Goal: Task Accomplishment & Management: Manage account settings

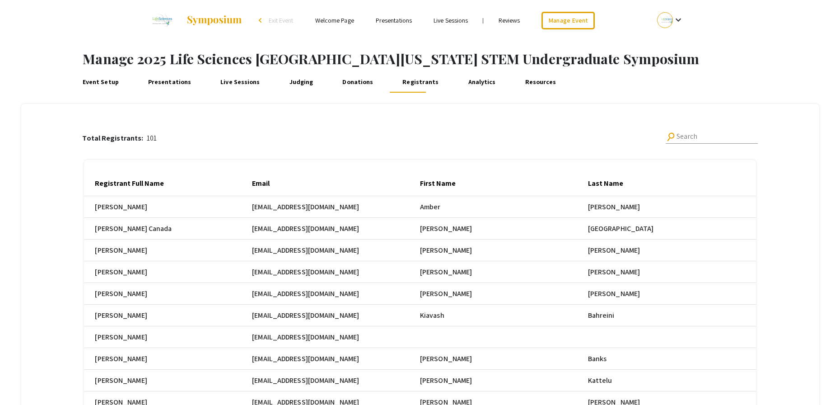
scroll to position [0, 510]
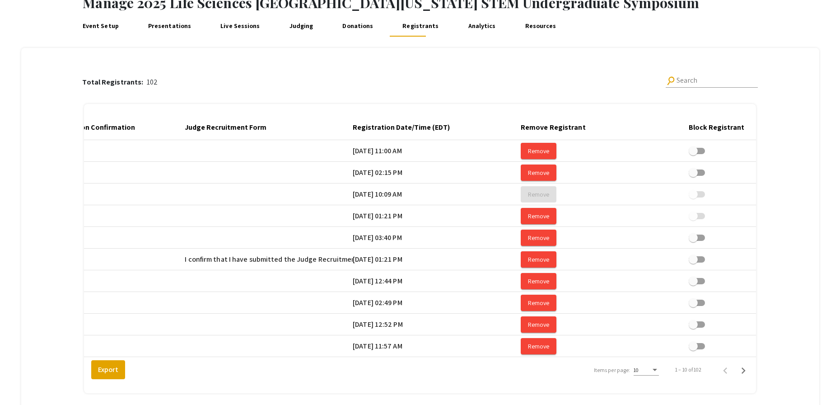
scroll to position [0, 1596]
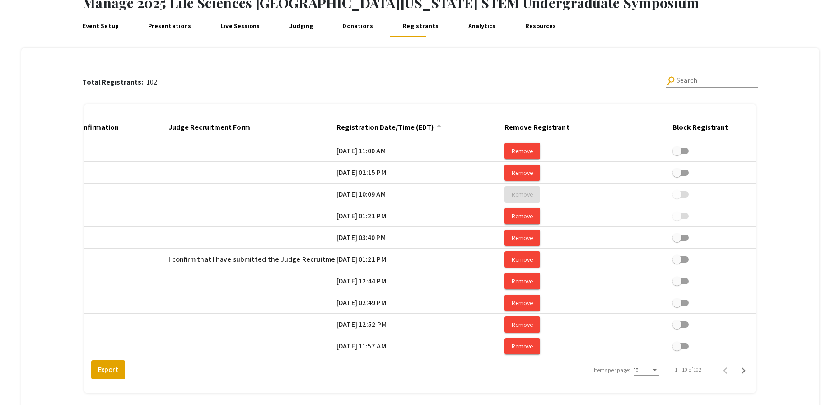
click at [440, 127] on div at bounding box center [439, 127] width 1 height 5
click at [657, 371] on div "Items per page:" at bounding box center [655, 370] width 5 height 2
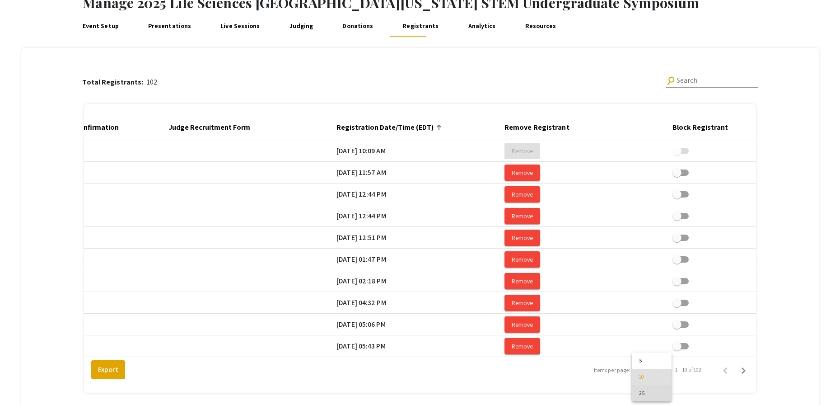
click at [657, 394] on span "25" at bounding box center [651, 393] width 25 height 16
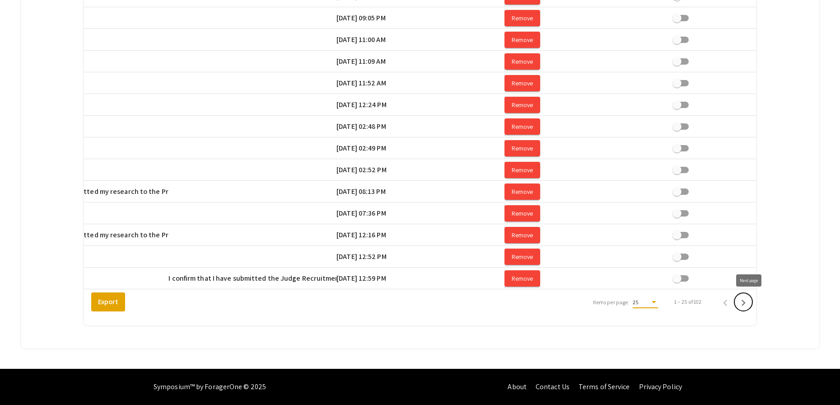
click at [746, 304] on icon "Next page" at bounding box center [744, 303] width 4 height 6
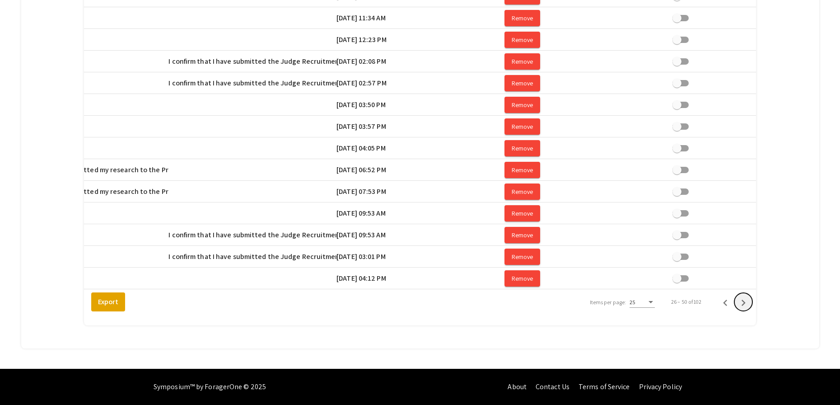
click at [746, 304] on icon "Next page" at bounding box center [744, 303] width 4 height 6
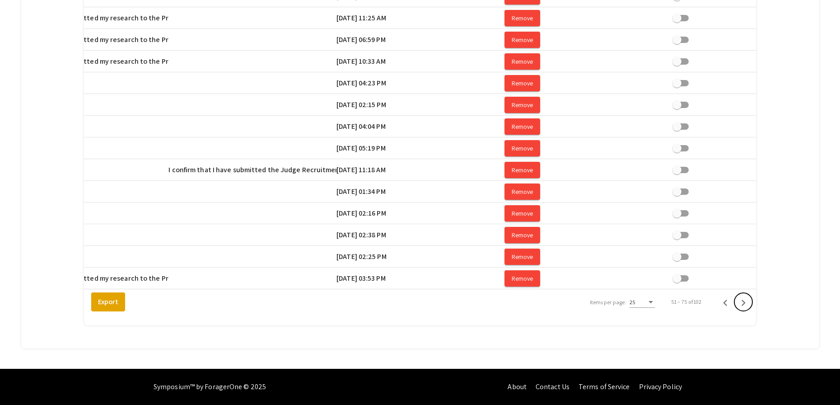
click at [746, 304] on icon "Next page" at bounding box center [744, 303] width 4 height 6
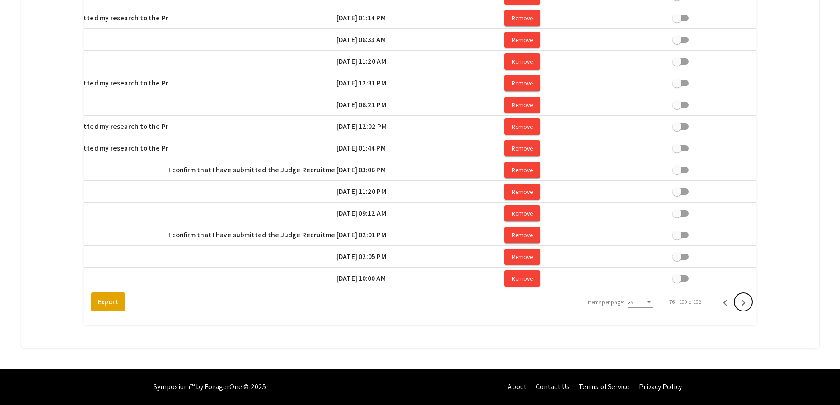
click at [746, 304] on icon "Next page" at bounding box center [744, 303] width 4 height 6
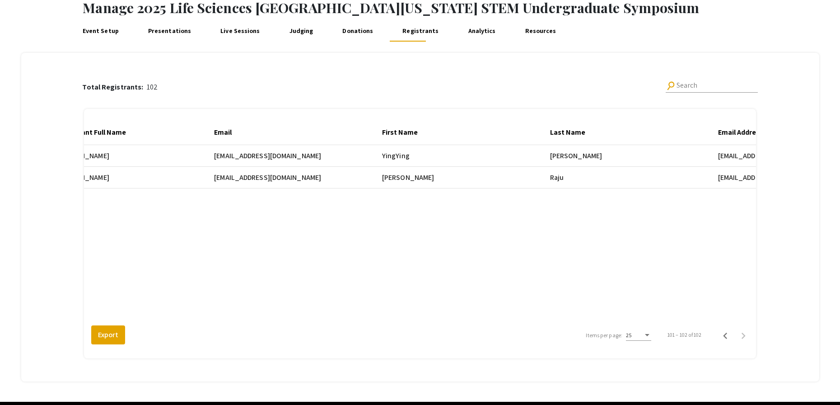
scroll to position [0, 0]
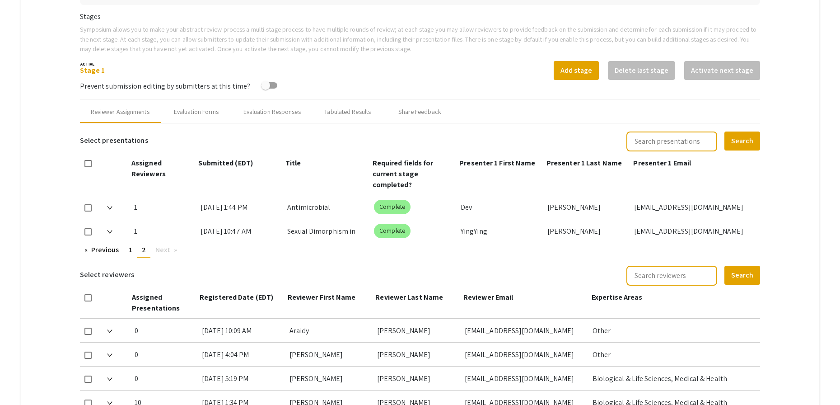
scroll to position [288, 0]
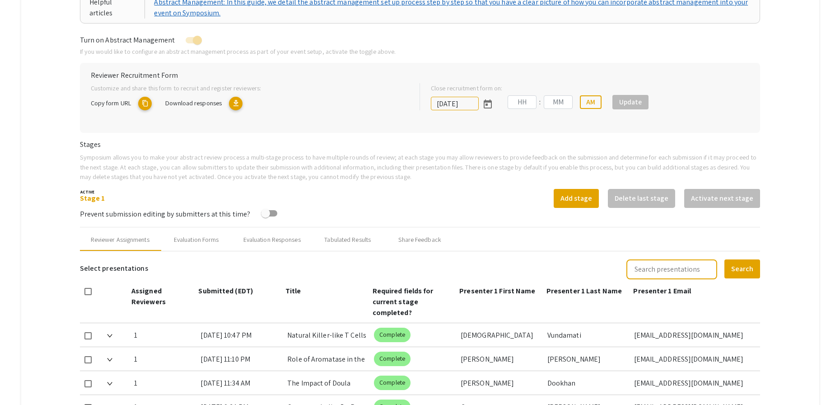
type input "[DATE]"
type input "05"
type input "00"
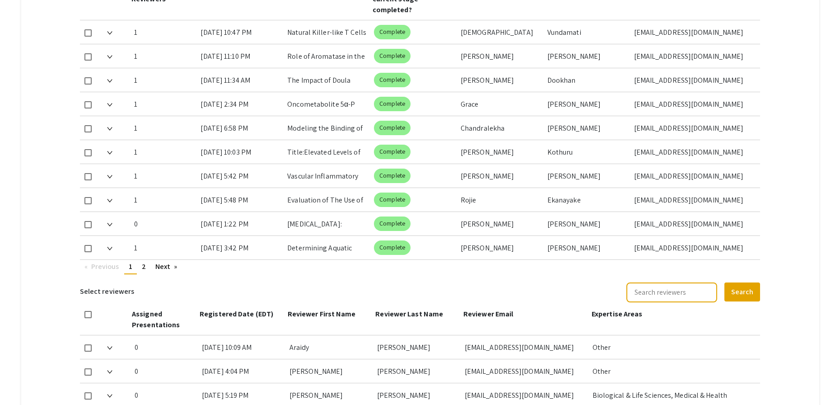
scroll to position [461, 0]
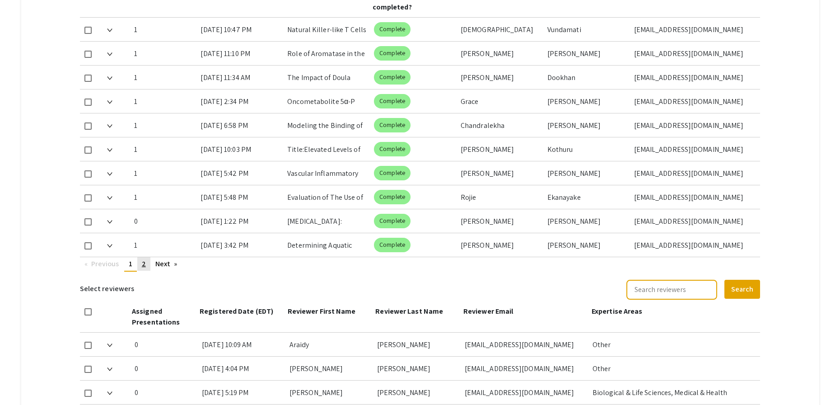
click at [141, 265] on link "page 2" at bounding box center [143, 264] width 13 height 14
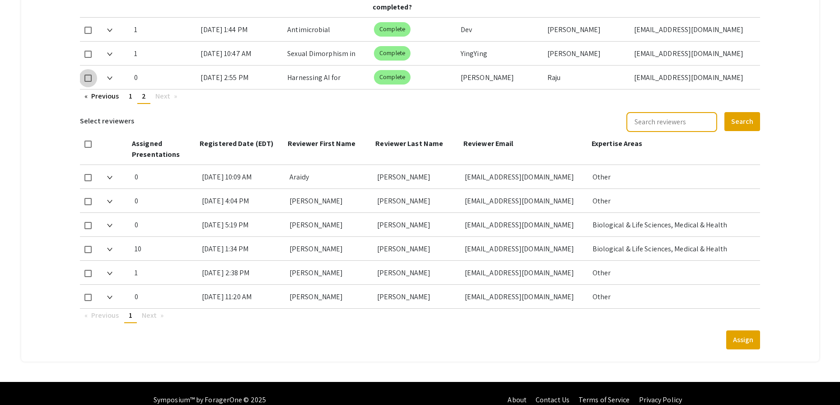
click at [86, 78] on span at bounding box center [88, 78] width 7 height 7
click at [88, 82] on input "checkbox" at bounding box center [88, 82] width 0 height 0
checkbox input "true"
click at [89, 250] on span at bounding box center [88, 249] width 7 height 7
click at [88, 253] on input "checkbox" at bounding box center [88, 253] width 0 height 0
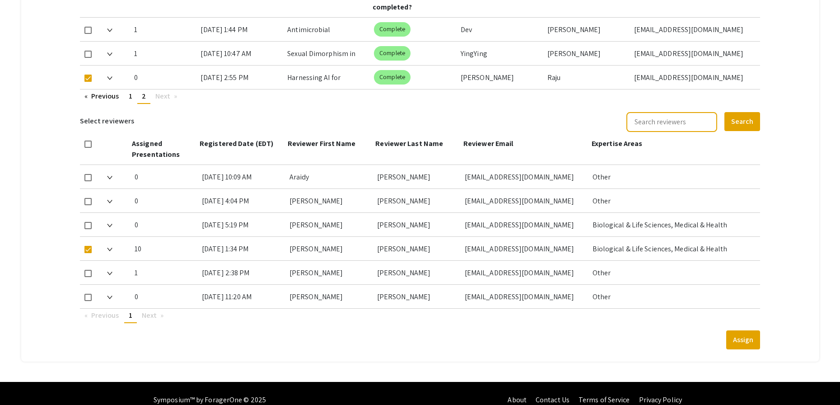
click at [90, 251] on span at bounding box center [88, 249] width 7 height 7
click at [88, 253] on input "checkbox" at bounding box center [88, 253] width 0 height 0
checkbox input "false"
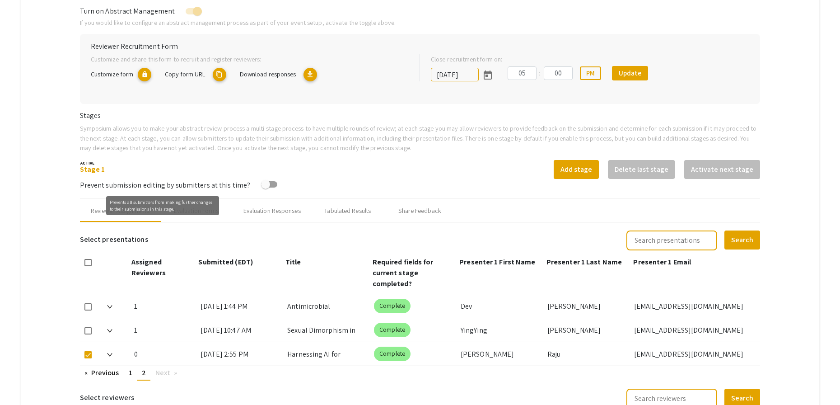
click at [197, 215] on mat-tooltip-component "Prevents all submitters from making further changes to their submissions in thi…" at bounding box center [163, 206] width 126 height 32
click at [211, 214] on div "Prevents all submitters from making further changes to their submissions in thi…" at bounding box center [162, 205] width 113 height 19
click at [197, 219] on div "Evaluation Forms" at bounding box center [196, 211] width 72 height 22
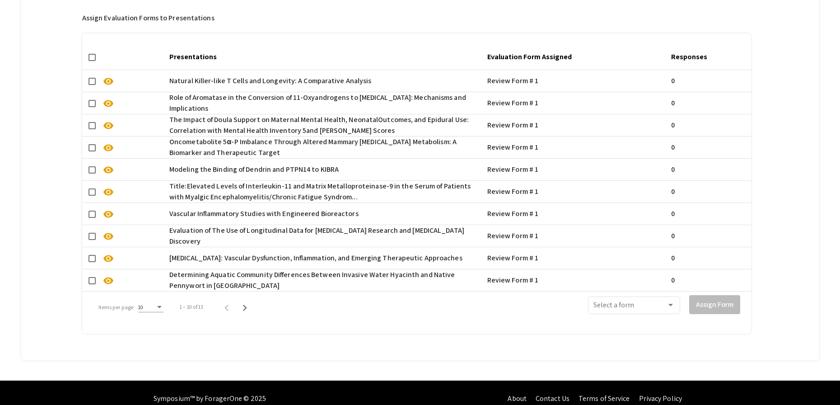
scroll to position [638, 0]
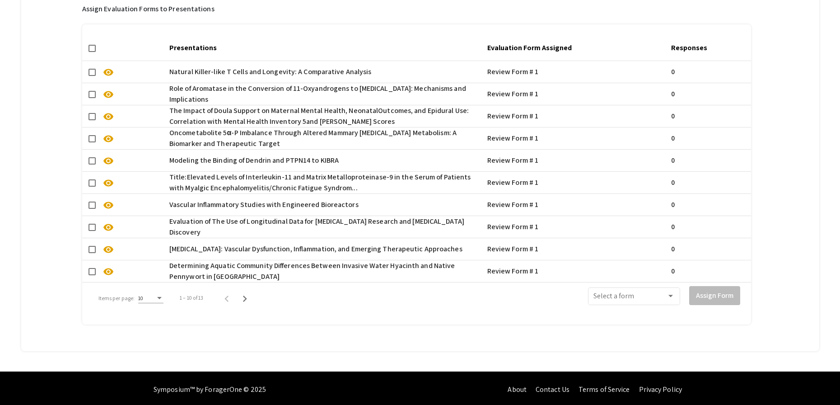
click at [156, 299] on div "Items per page:" at bounding box center [159, 298] width 8 height 6
click at [149, 346] on span "50" at bounding box center [150, 347] width 25 height 16
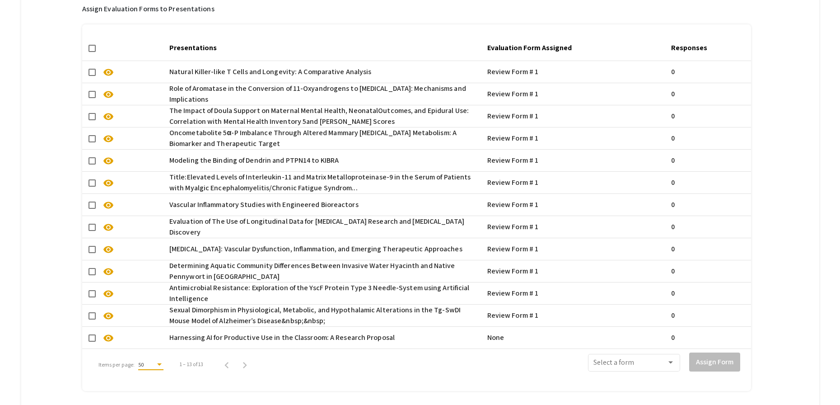
click at [91, 339] on span at bounding box center [92, 337] width 7 height 7
click at [92, 342] on input "checkbox" at bounding box center [92, 342] width 0 height 0
checkbox input "true"
click at [645, 367] on span at bounding box center [630, 365] width 73 height 8
click at [646, 383] on span "Review Form # 1" at bounding box center [640, 387] width 81 height 22
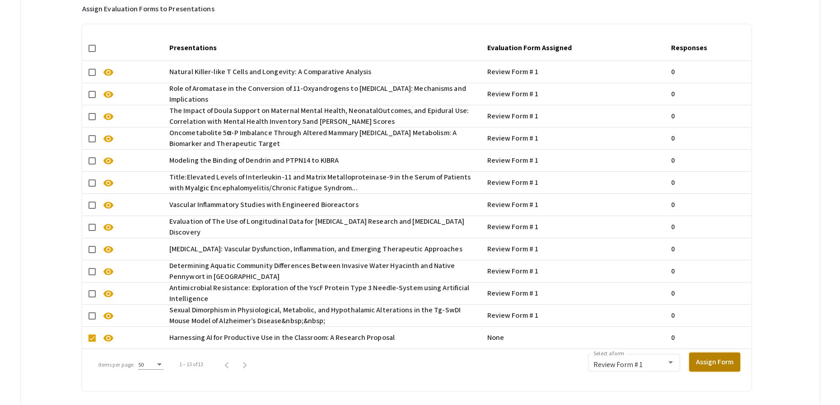
click at [721, 366] on button "Assign Form" at bounding box center [715, 361] width 51 height 19
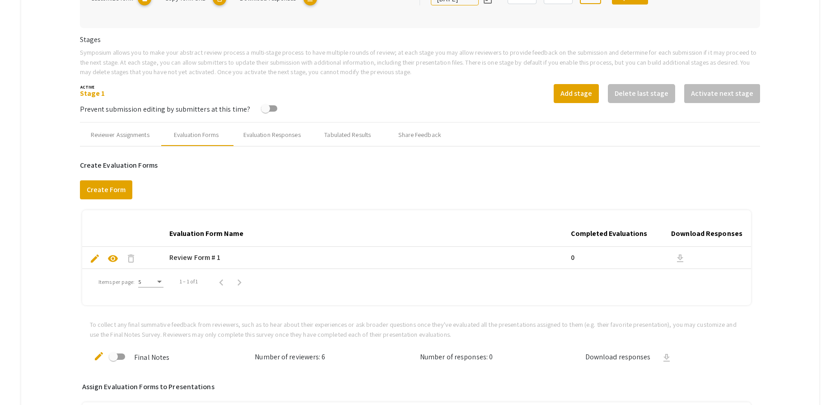
scroll to position [240, 0]
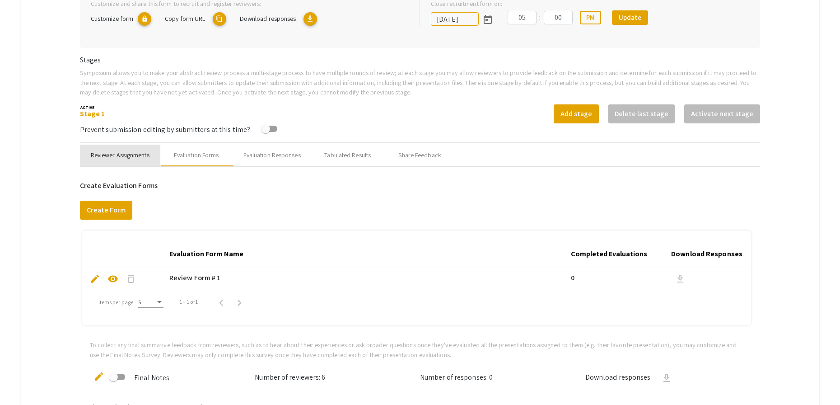
click at [96, 157] on div "Reviewer Assignments" at bounding box center [120, 154] width 59 height 9
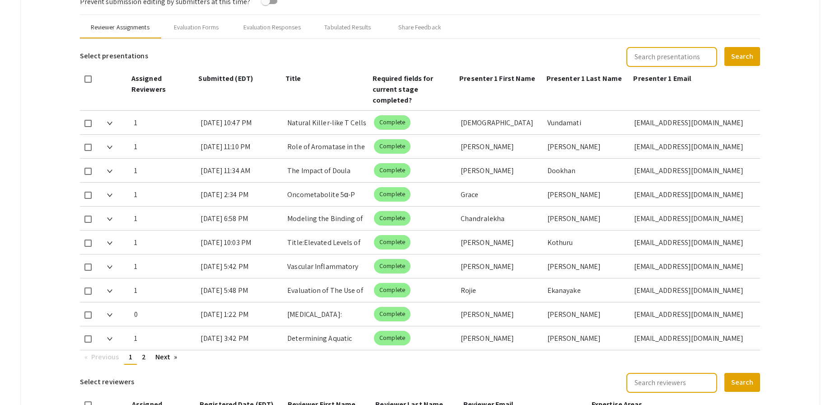
scroll to position [411, 0]
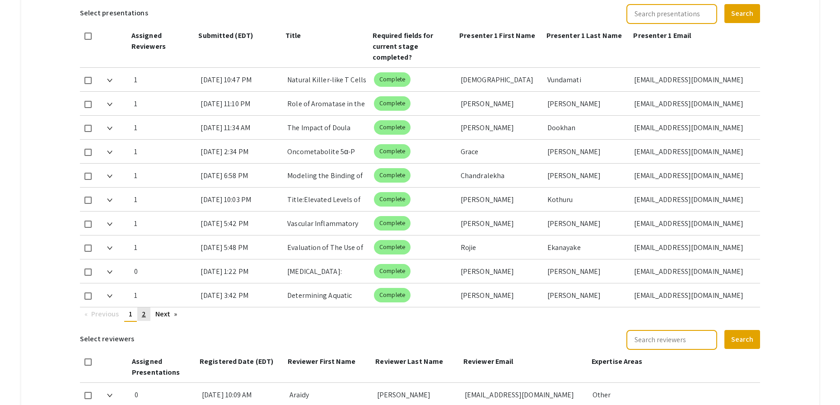
click at [146, 315] on span "2" at bounding box center [144, 313] width 4 height 9
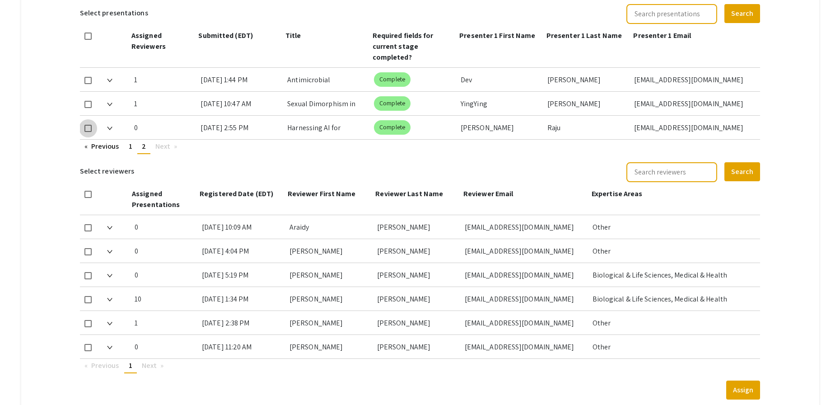
click at [88, 130] on span at bounding box center [88, 128] width 7 height 7
click at [88, 132] on input "checkbox" at bounding box center [88, 132] width 0 height 0
checkbox input "true"
click at [90, 300] on span at bounding box center [88, 299] width 7 height 7
click at [88, 303] on input "checkbox" at bounding box center [88, 303] width 0 height 0
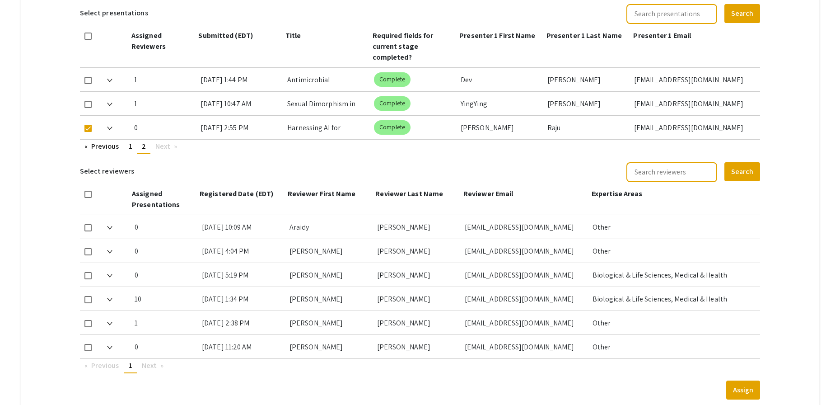
checkbox input "true"
click at [746, 390] on button "Assign" at bounding box center [744, 389] width 34 height 19
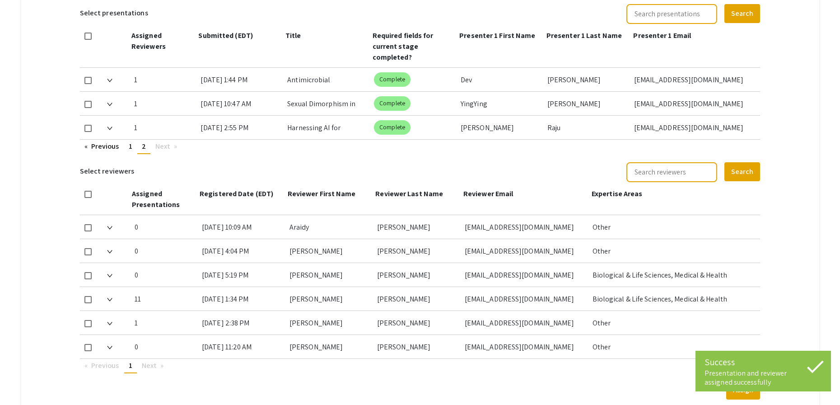
click at [234, 352] on div "[DATE] 11:20 AM" at bounding box center [242, 346] width 80 height 23
click at [500, 351] on div "[EMAIL_ADDRESS][DOMAIN_NAME]" at bounding box center [525, 346] width 121 height 23
click at [583, 348] on div "[EMAIL_ADDRESS][DOMAIN_NAME]" at bounding box center [525, 346] width 121 height 23
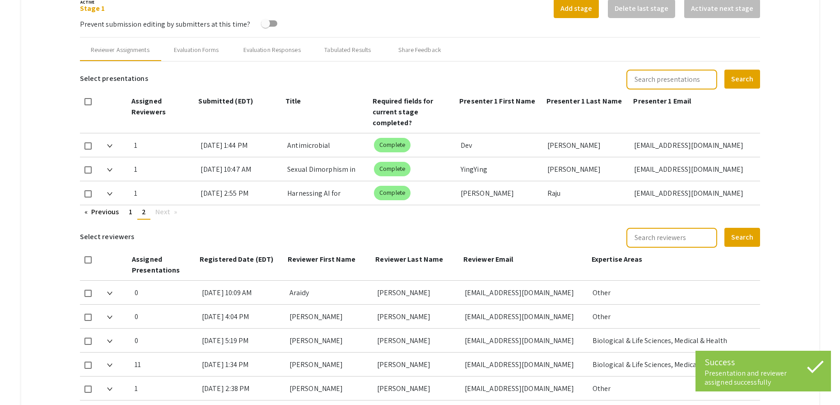
scroll to position [337, 0]
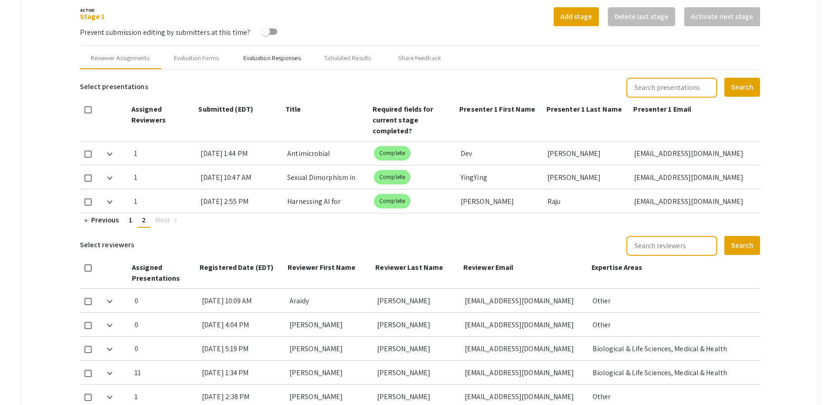
click at [299, 52] on div "Evaluation Responses" at bounding box center [272, 58] width 79 height 22
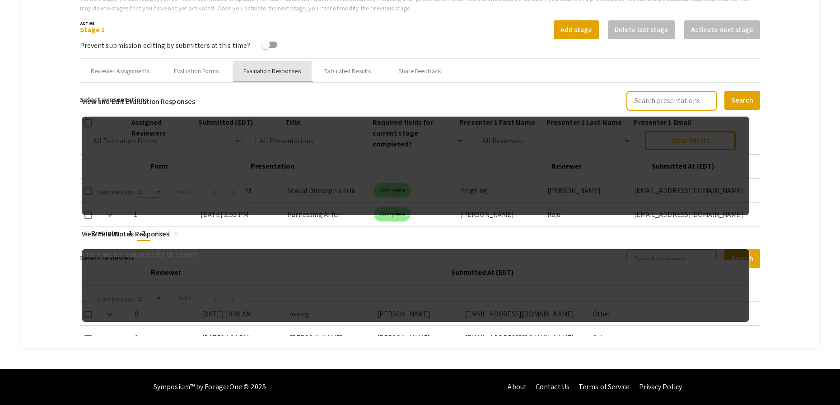
scroll to position [324, 0]
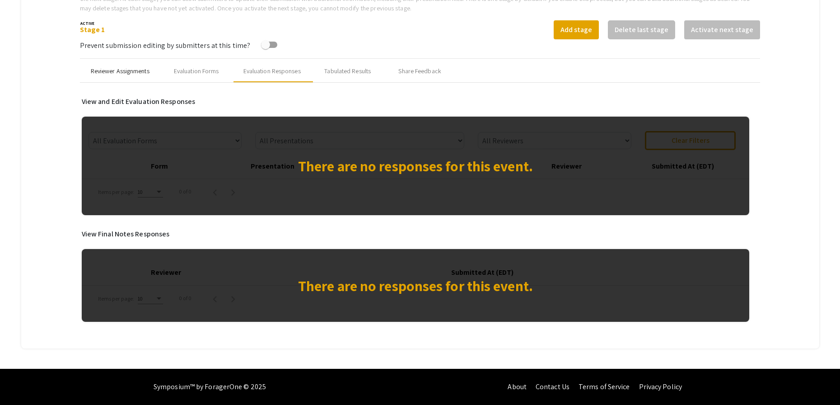
click at [124, 73] on div "Reviewer Assignments" at bounding box center [120, 70] width 59 height 9
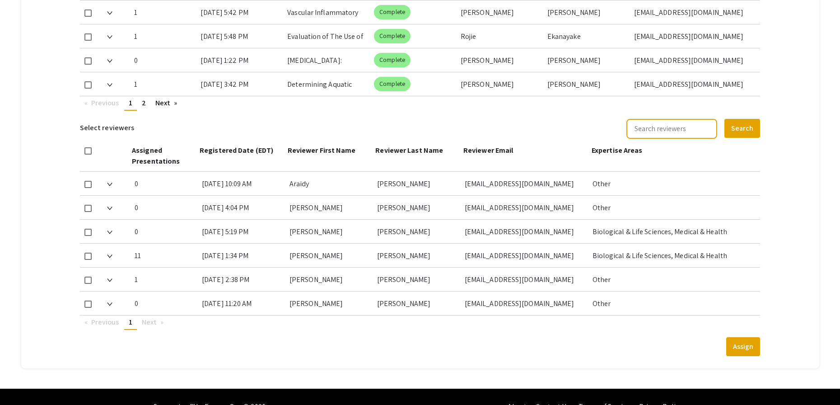
scroll to position [642, 0]
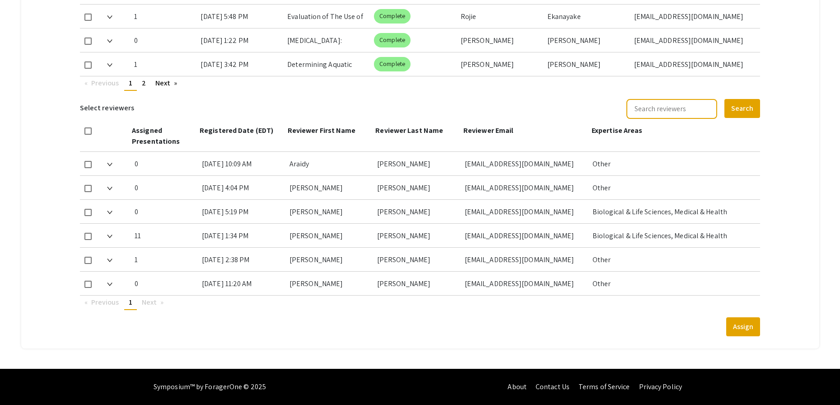
click at [110, 282] on img at bounding box center [109, 284] width 5 height 4
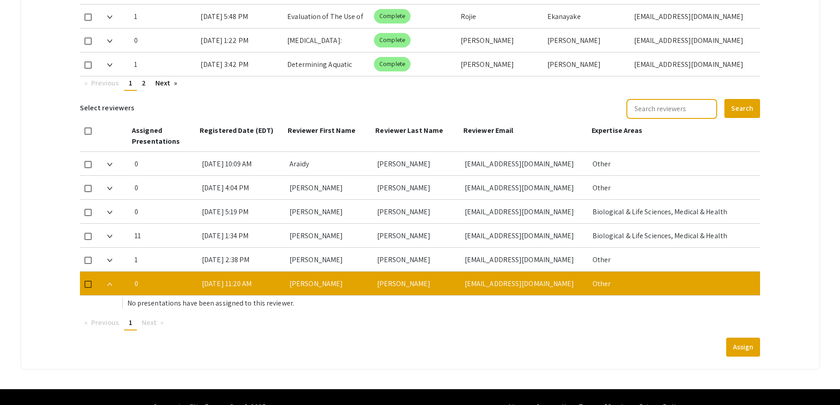
click at [111, 286] on img at bounding box center [109, 284] width 5 height 4
